Goal: Answer question/provide support

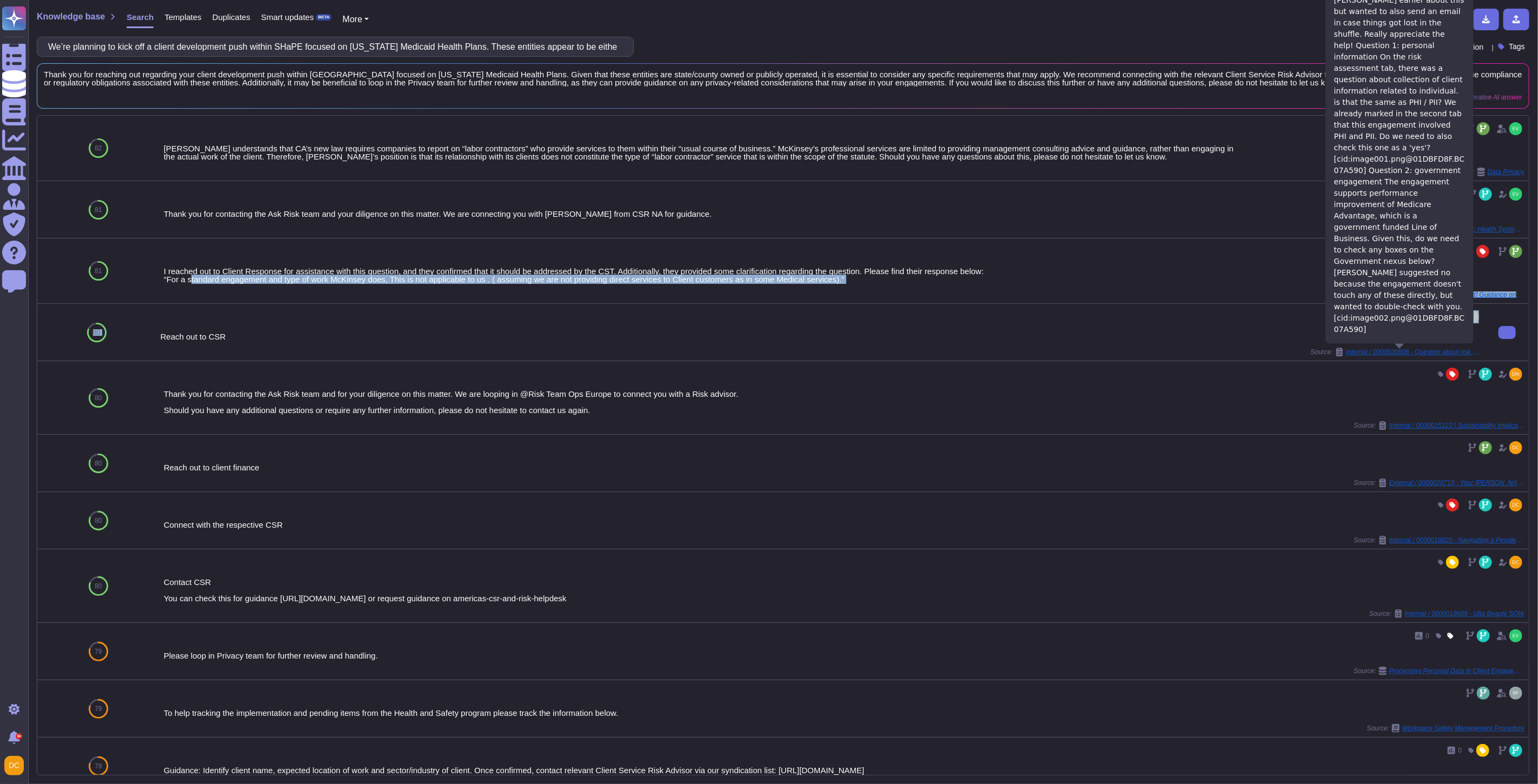
drag, startPoint x: 185, startPoint y: 279, endPoint x: 250, endPoint y: 341, distance: 89.8
click at [165, 320] on div "82 0 McKinsey understands that CA’s new law requires companies to report on “la…" at bounding box center [783, 594] width 1492 height 957
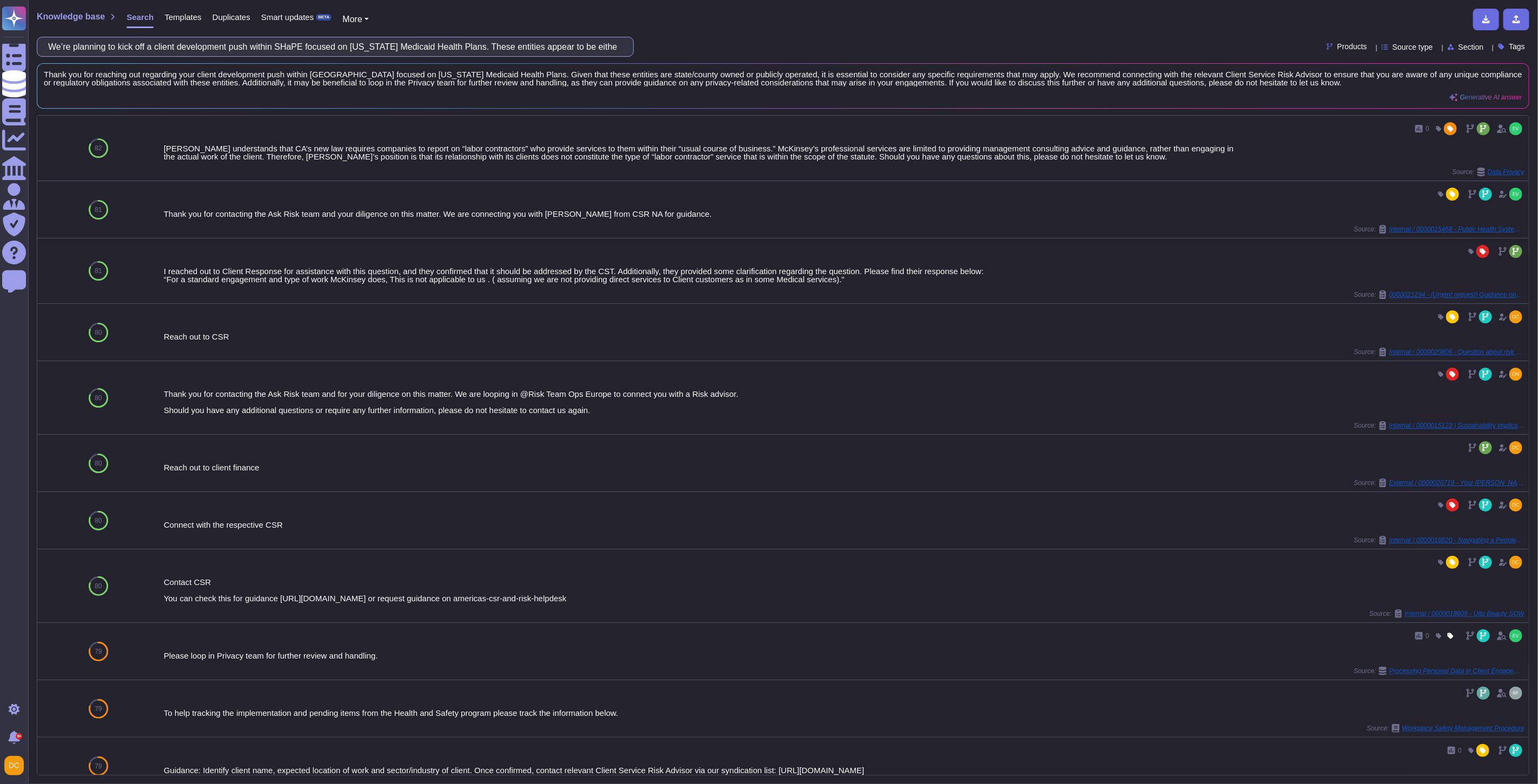
click at [394, 47] on input "We’re planning to kick off a client development push within SHaPE focused on Ca…" at bounding box center [332, 47] width 579 height 19
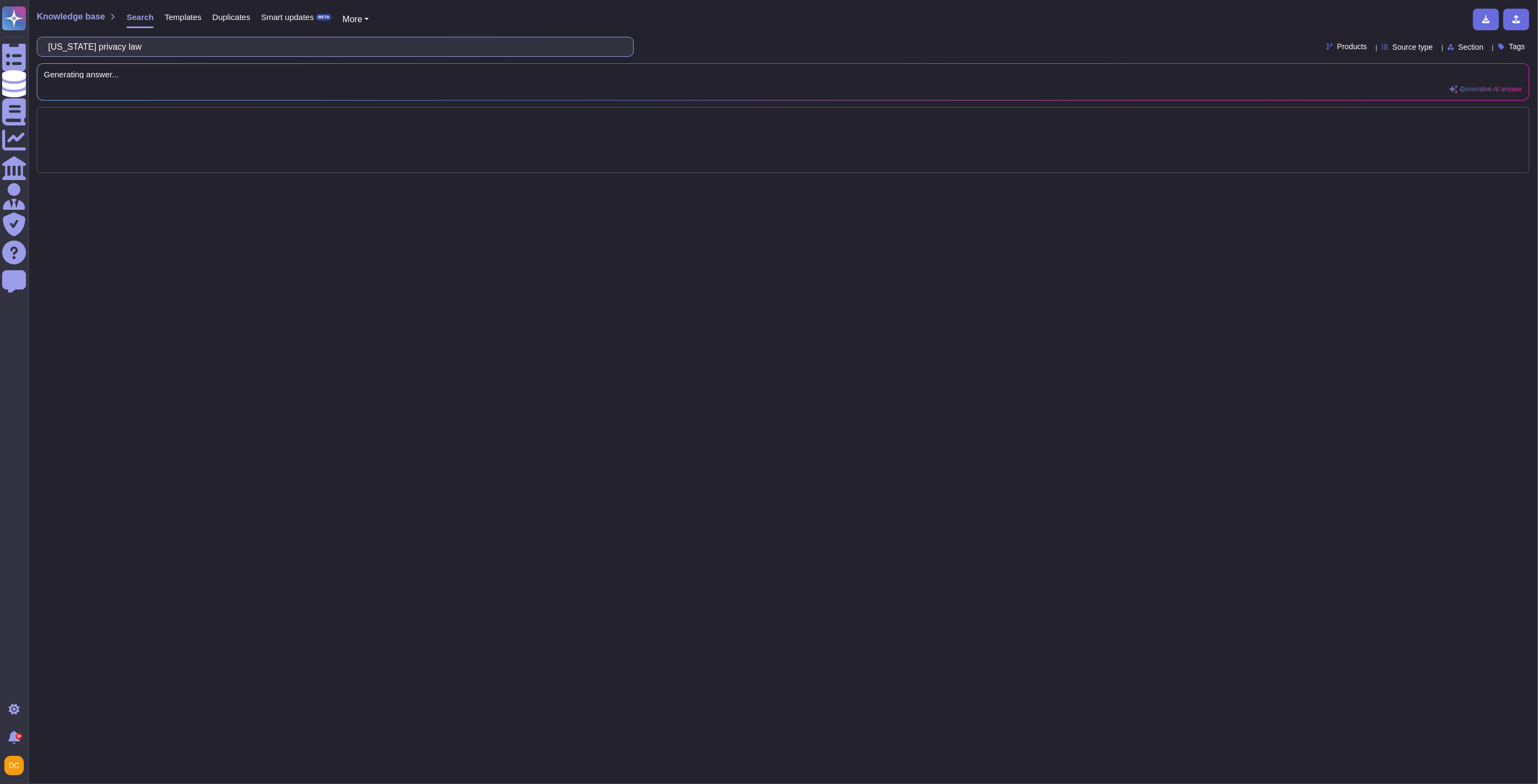
type input "California privacy law"
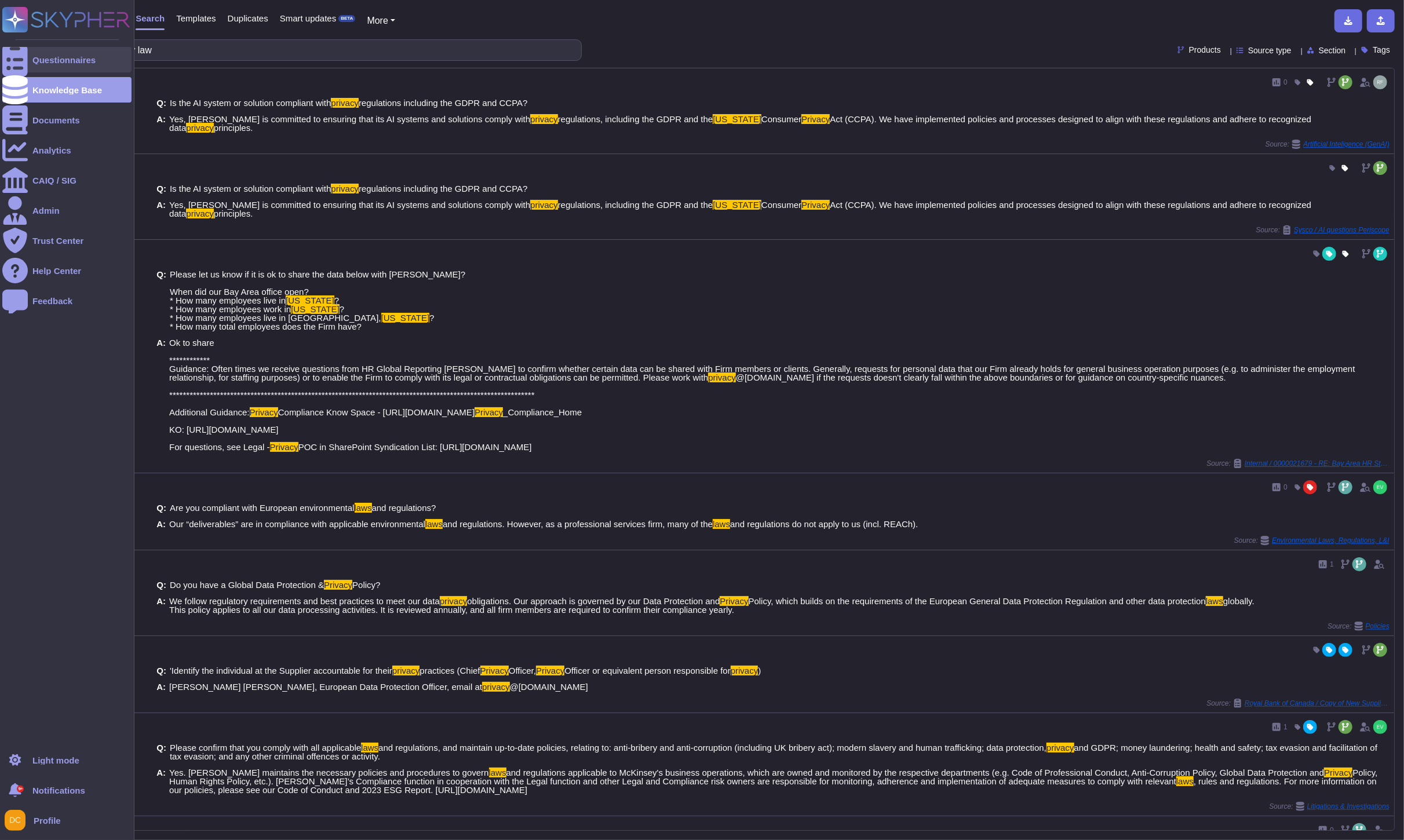
click at [10, 57] on icon at bounding box center [15, 60] width 26 height 34
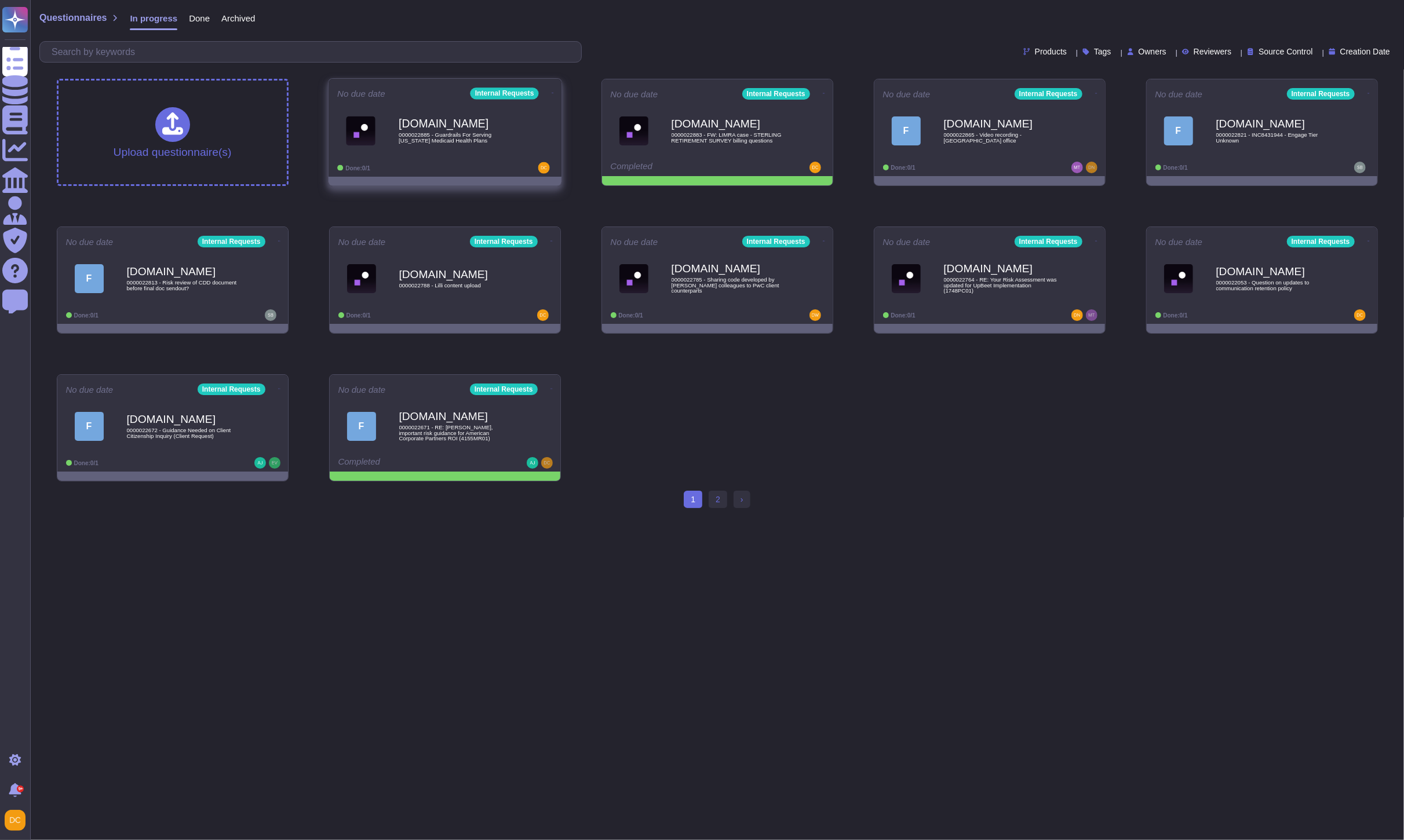
click at [413, 134] on span "0000022885 - Guardrails For Serving California Medicaid Health Plans" at bounding box center [457, 137] width 117 height 11
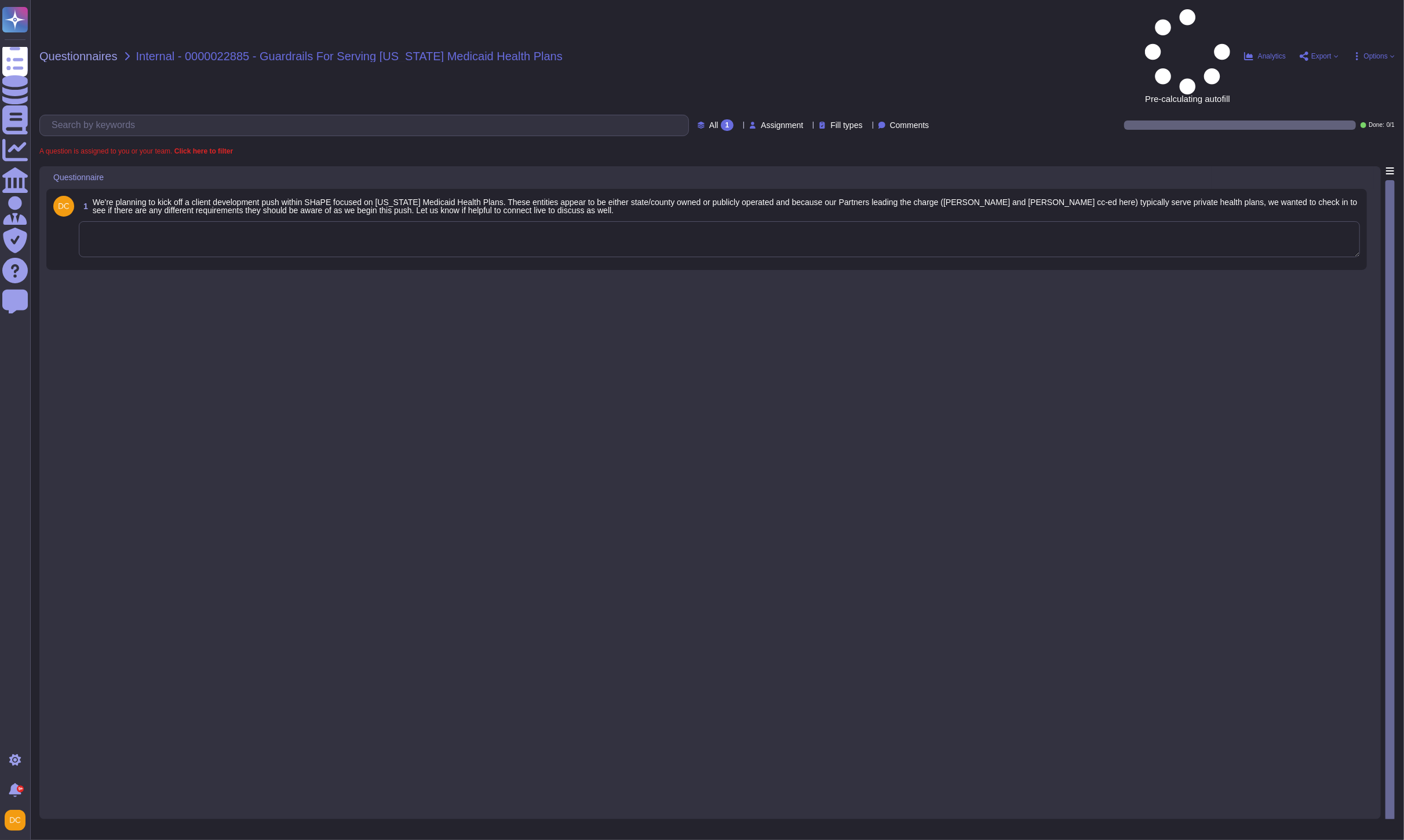
click at [251, 222] on textarea at bounding box center [719, 239] width 1282 height 36
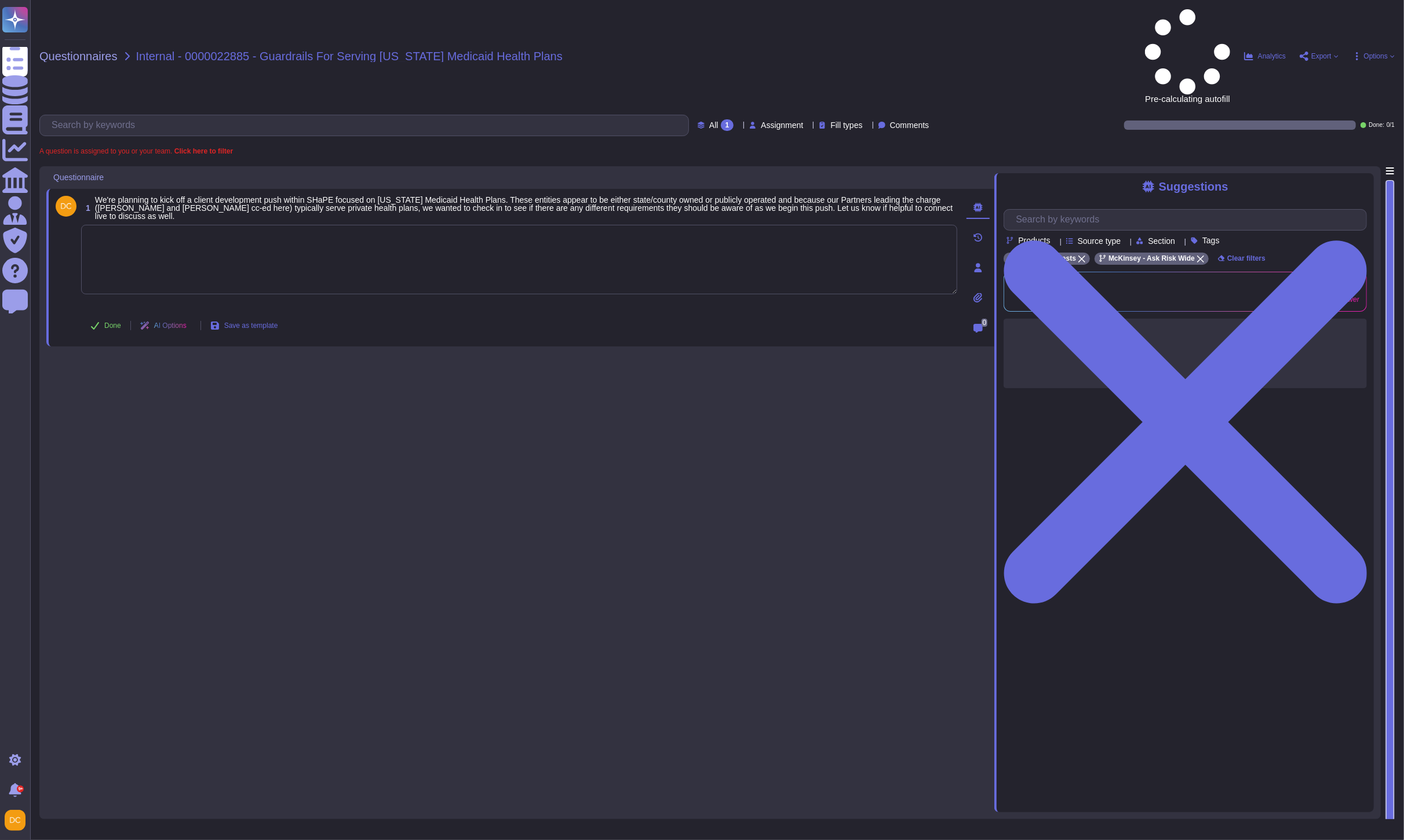
paste textarea "For your awareness, I am sharing with you our Firm’s SHaPE - Healthcare Systems…"
type textarea "For your awareness, I am sharing with you our Firm’s SHaPE - Healthcare Systems…"
click at [105, 322] on span "Done" at bounding box center [113, 325] width 17 height 7
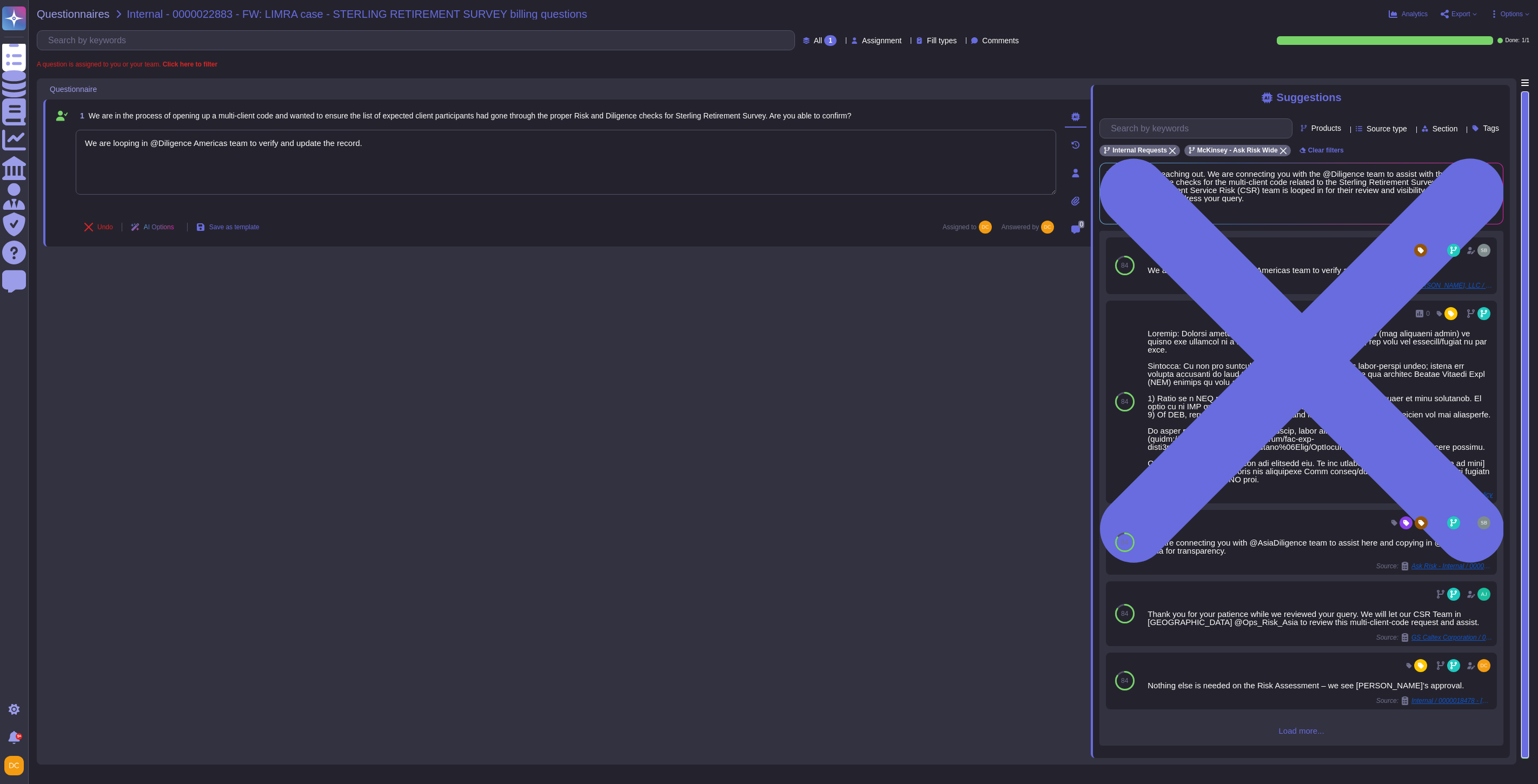
type textarea "We are looping in @Diligence Americas team to verify and update the record."
click at [15, 44] on div at bounding box center [14, 56] width 24 height 24
